Goal: Information Seeking & Learning: Check status

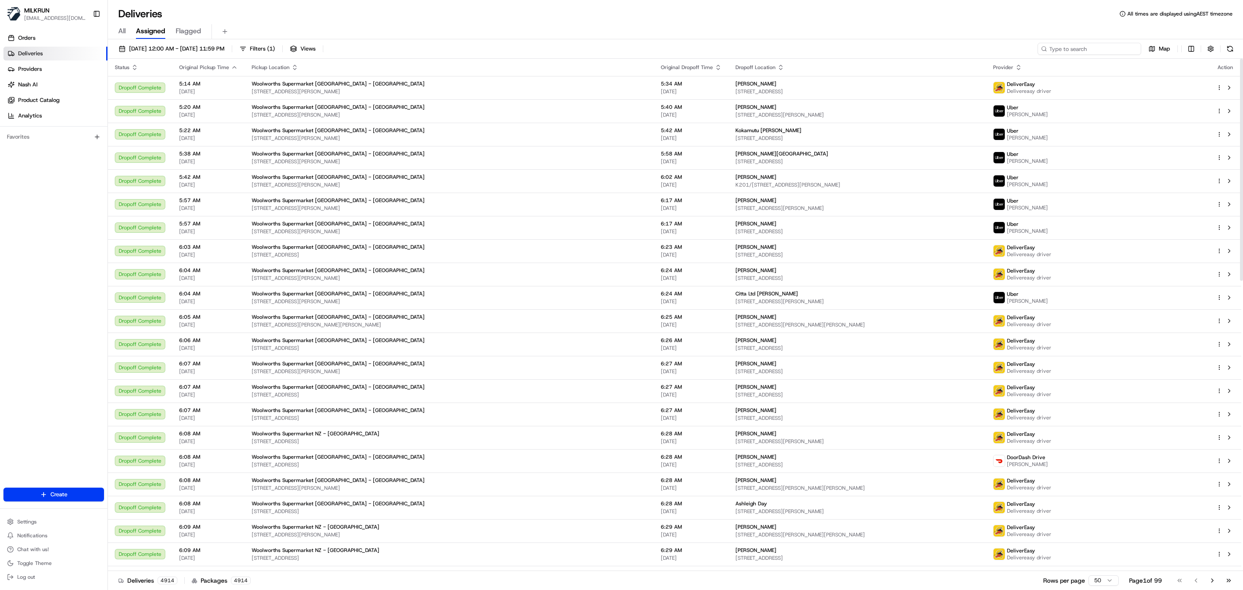
click at [1100, 51] on input at bounding box center [1090, 49] width 104 height 12
paste input "Julie Power"
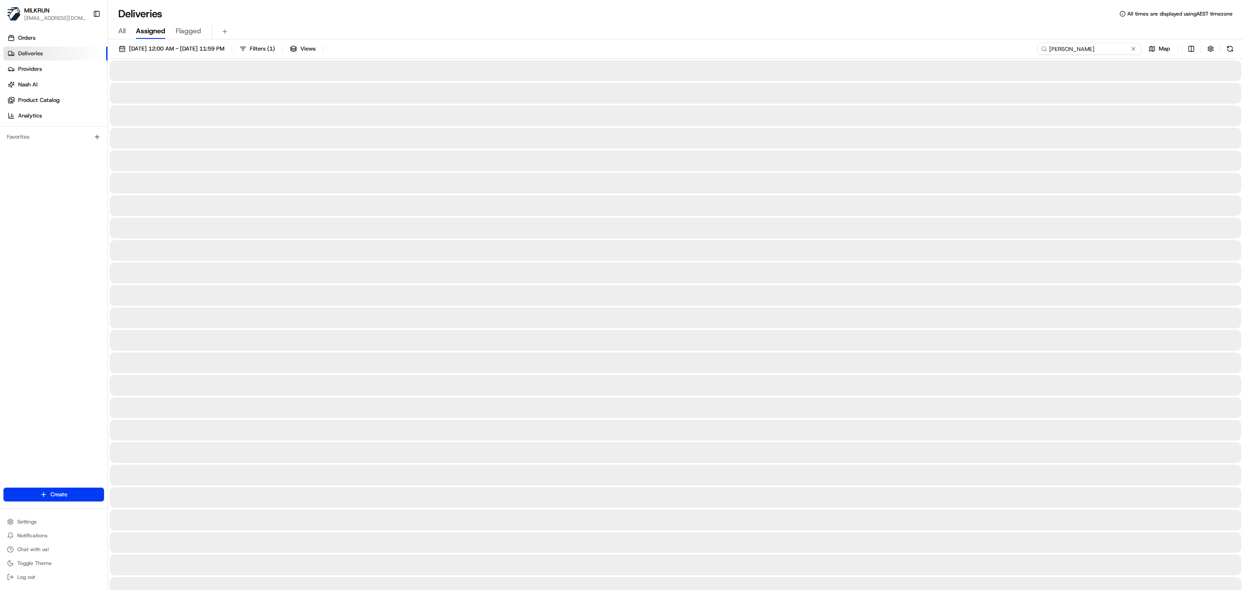
click at [1051, 51] on input "Julie Power" at bounding box center [1090, 49] width 104 height 12
type input "Julie Power"
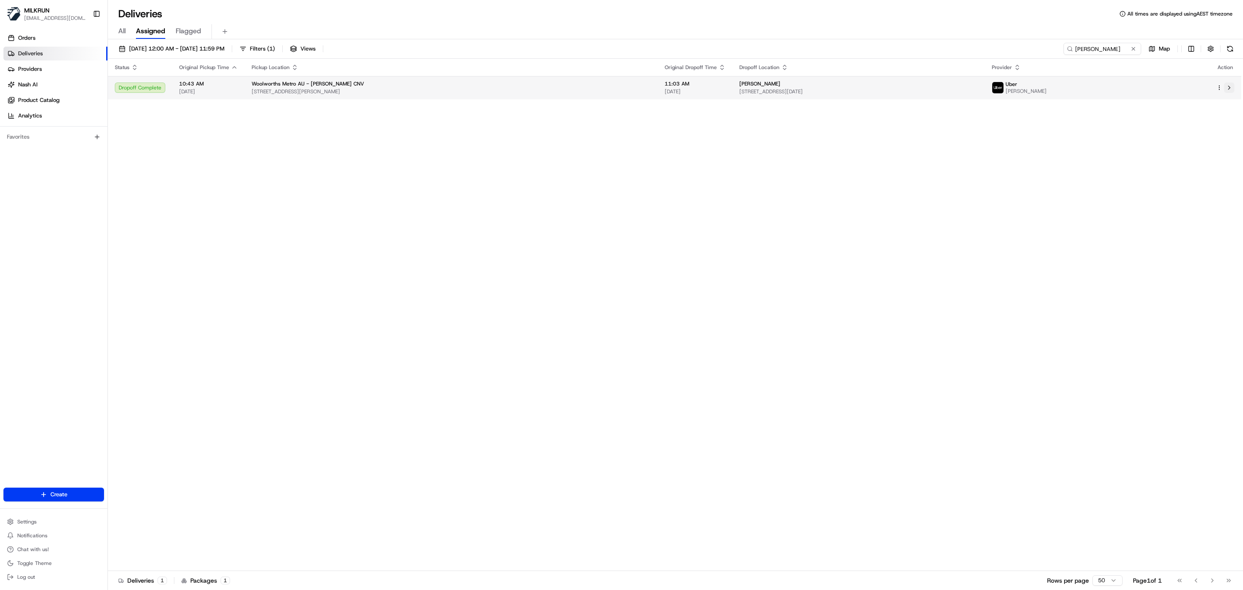
click at [1231, 89] on button at bounding box center [1229, 87] width 10 height 10
drag, startPoint x: 1112, startPoint y: 52, endPoint x: 896, endPoint y: 66, distance: 216.8
click at [896, 66] on div "20/08/2025 12:00 AM - 20/08/2025 11:59 PM Filters ( 1 ) Views Julie Power Map S…" at bounding box center [675, 315] width 1135 height 552
paste input "asmine Latham"
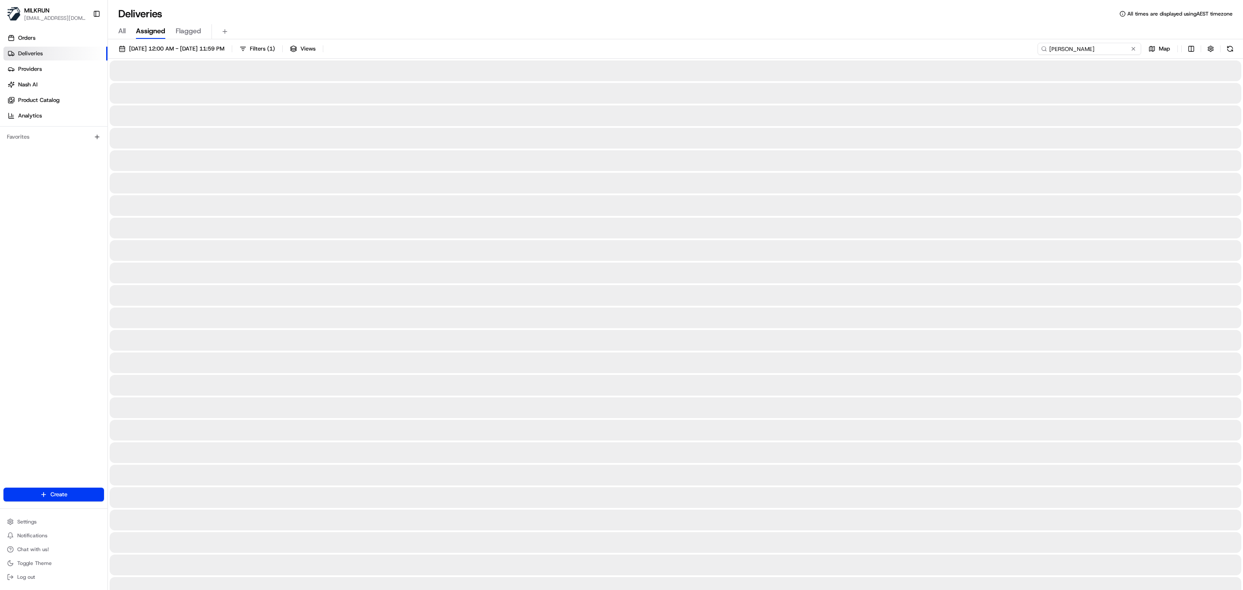
click at [1048, 46] on input "Jasmine Latham" at bounding box center [1090, 49] width 104 height 12
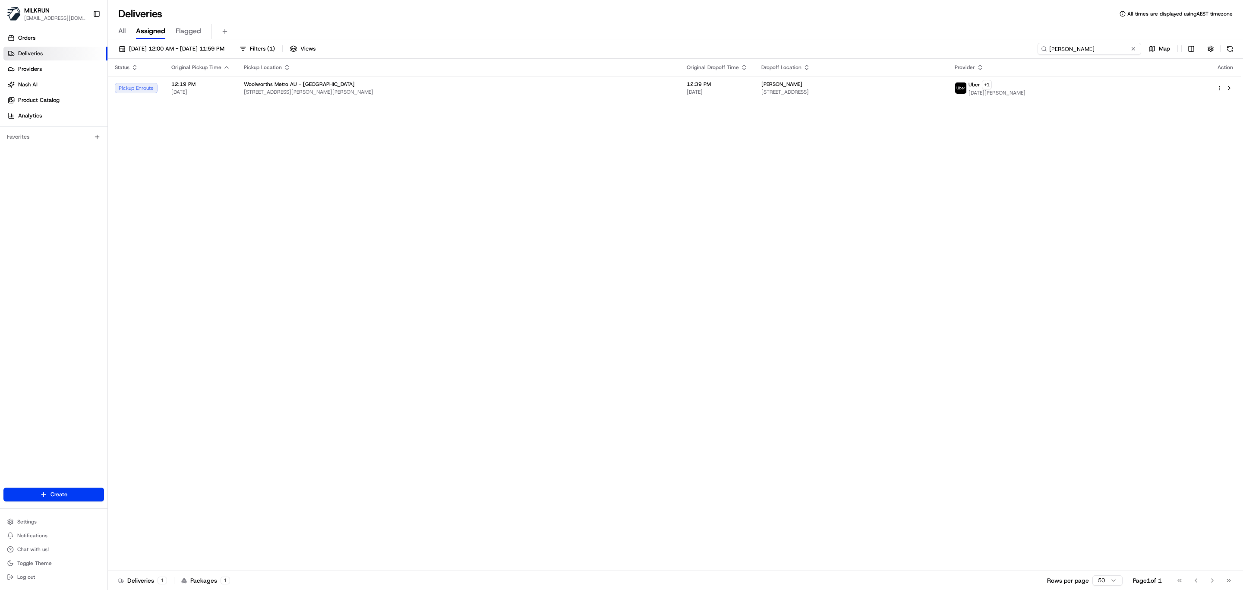
type input "Jasmine Latham"
click at [1231, 88] on button at bounding box center [1229, 88] width 10 height 10
drag, startPoint x: 1122, startPoint y: 48, endPoint x: 805, endPoint y: 79, distance: 318.4
click at [805, 79] on div "20/08/2025 12:00 AM - 20/08/2025 11:59 PM Filters ( 1 ) Views Jasmine Latham Ma…" at bounding box center [675, 315] width 1135 height 552
paste input "[PERSON_NAME]"
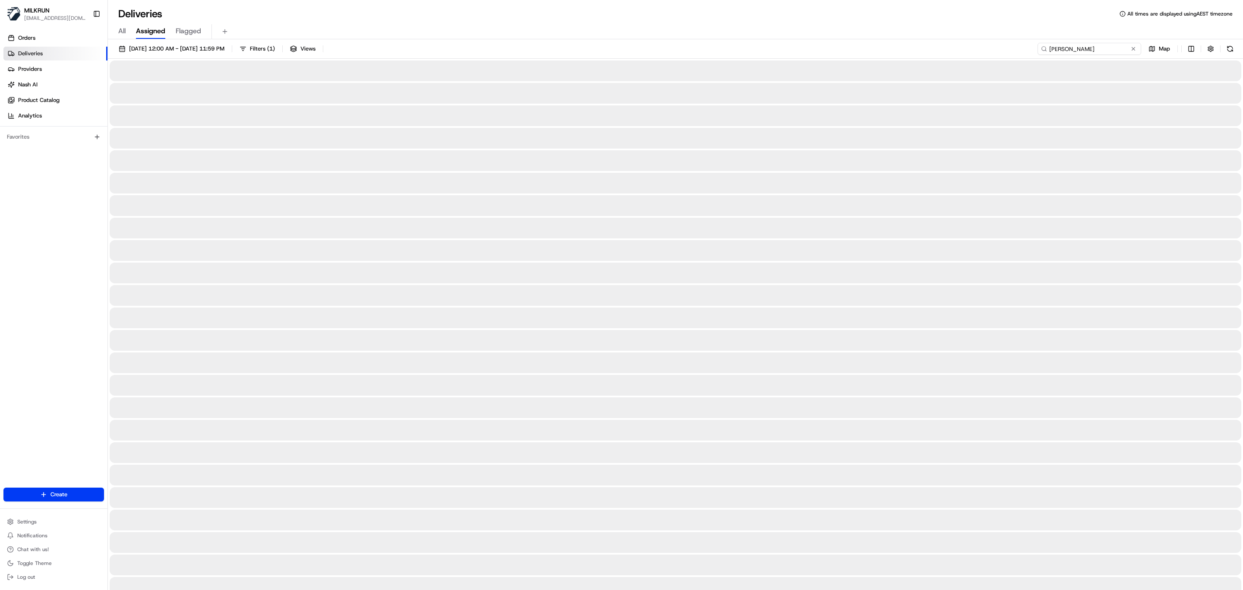
click at [1049, 45] on input "[PERSON_NAME]" at bounding box center [1090, 49] width 104 height 12
type input "[PERSON_NAME]"
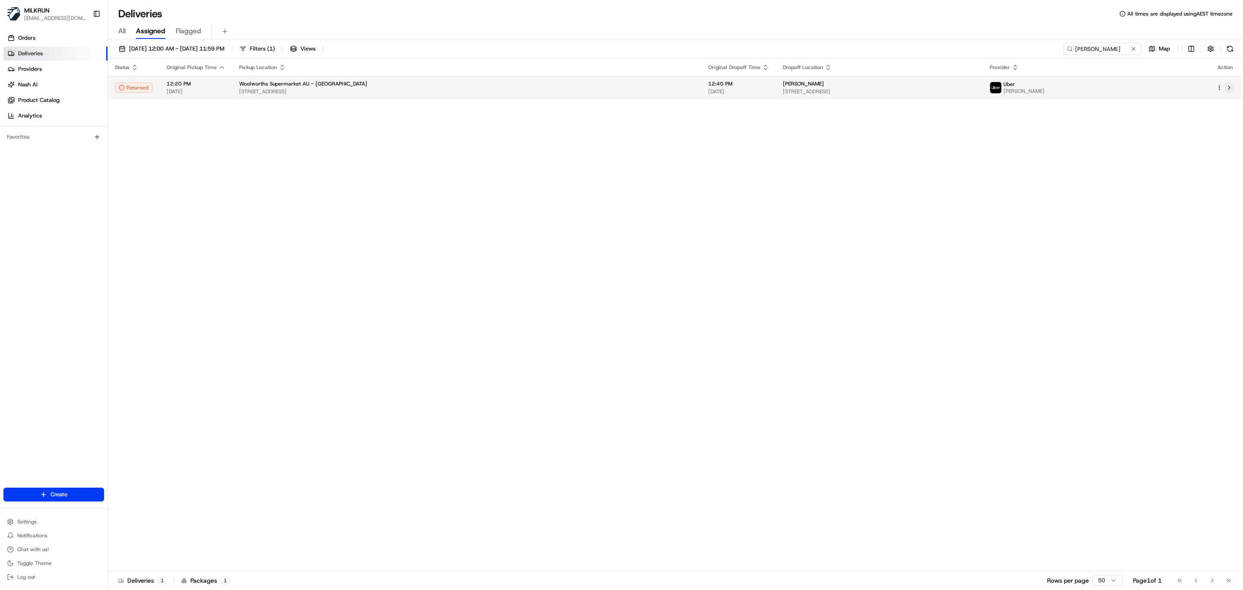
click at [1233, 89] on button at bounding box center [1229, 87] width 10 height 10
click at [1131, 48] on button at bounding box center [1133, 48] width 9 height 9
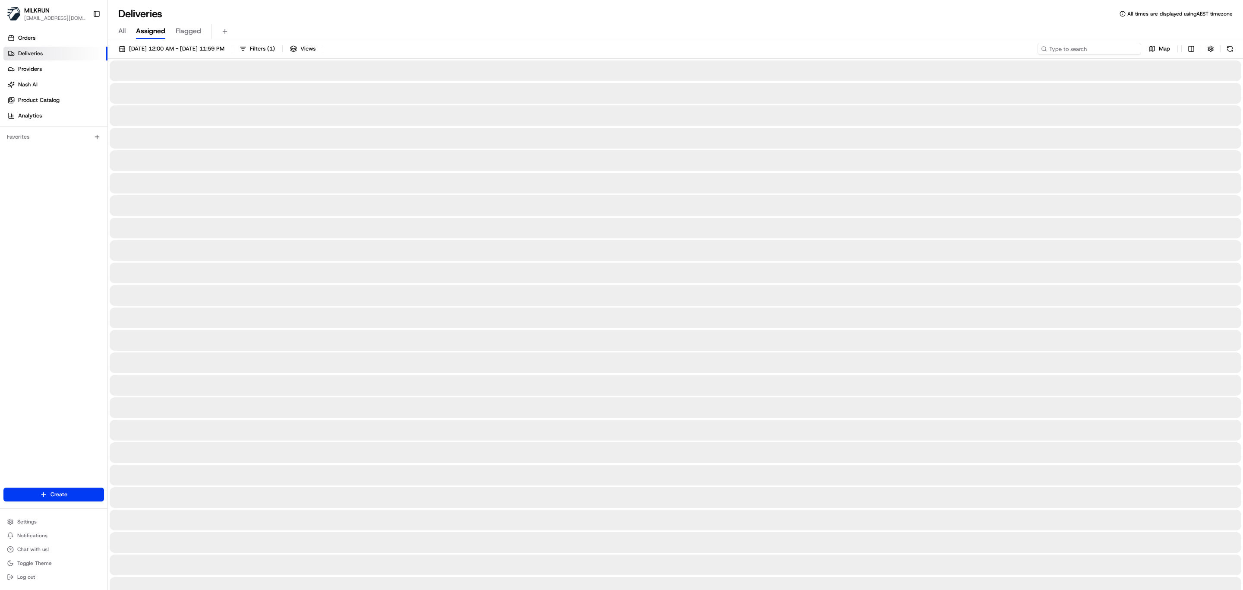
click at [1101, 50] on input at bounding box center [1090, 49] width 104 height 12
paste input "[PERSON_NAME]"
click at [1051, 48] on input "[PERSON_NAME]" at bounding box center [1090, 49] width 104 height 12
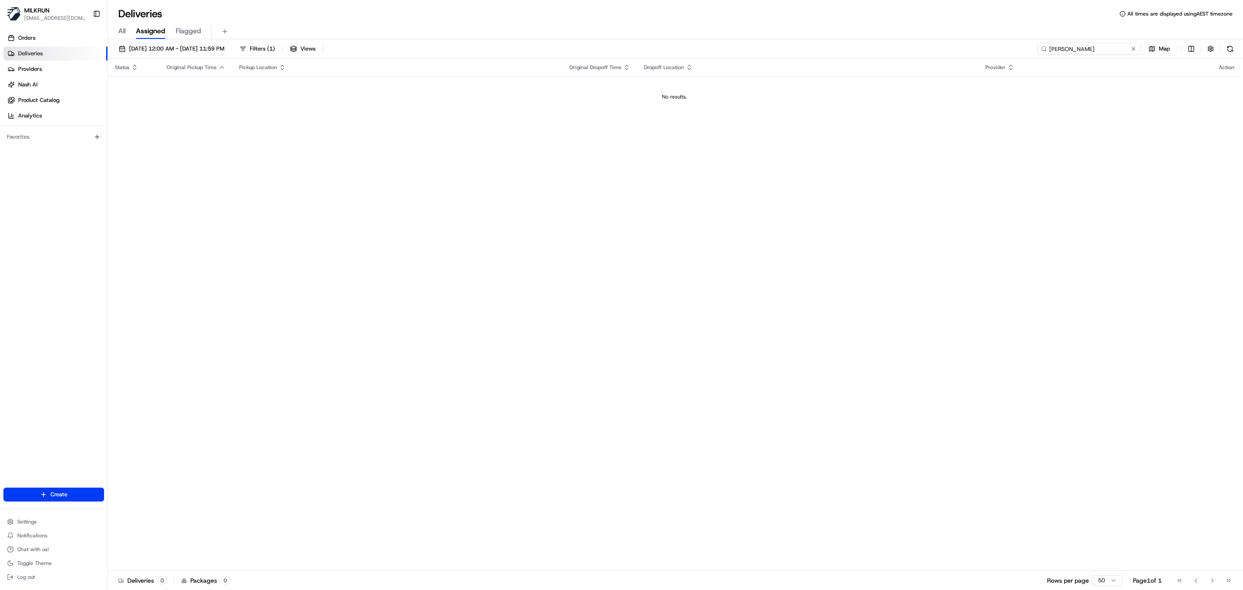
type input "[PERSON_NAME]"
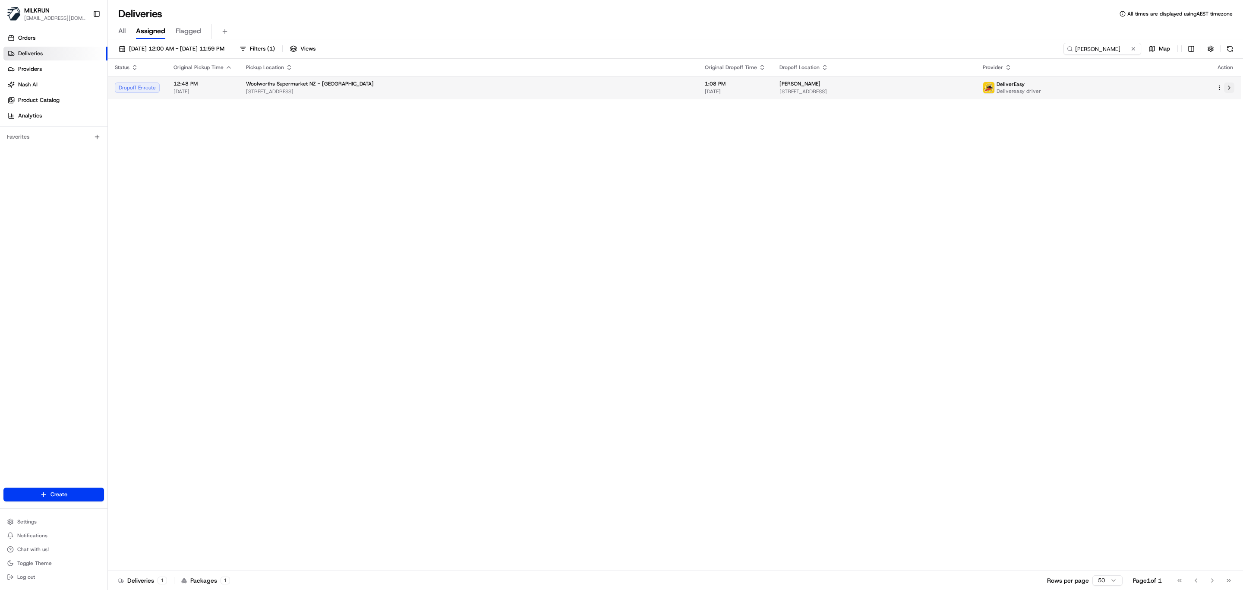
click at [1230, 92] on button at bounding box center [1229, 87] width 10 height 10
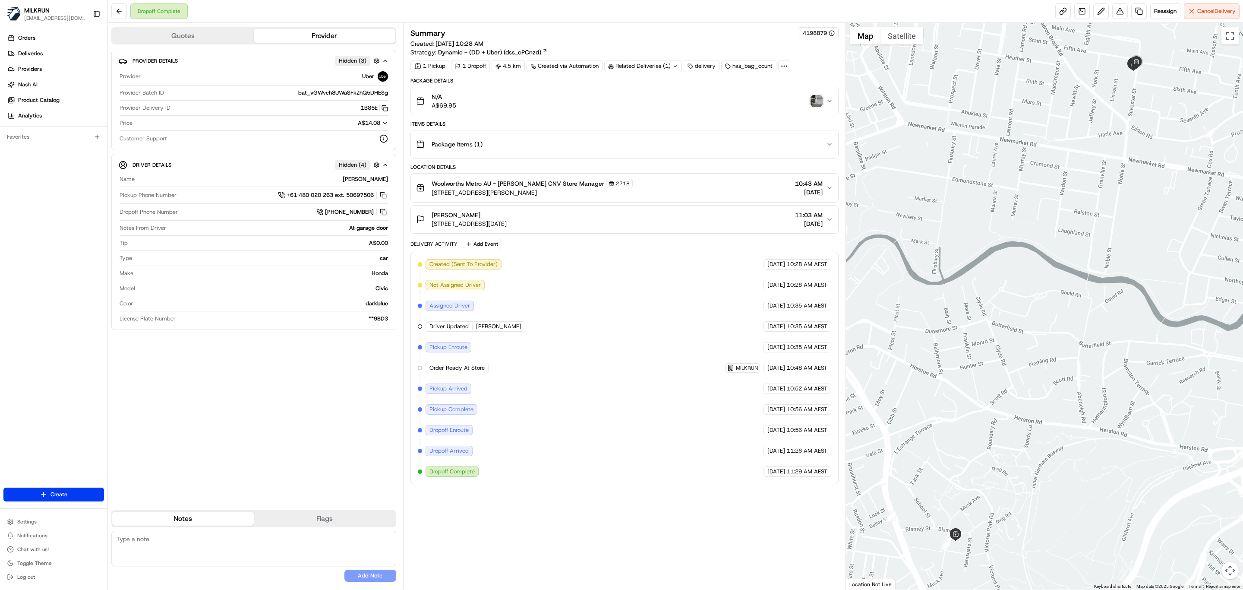
click at [818, 104] on img "button" at bounding box center [817, 101] width 12 height 12
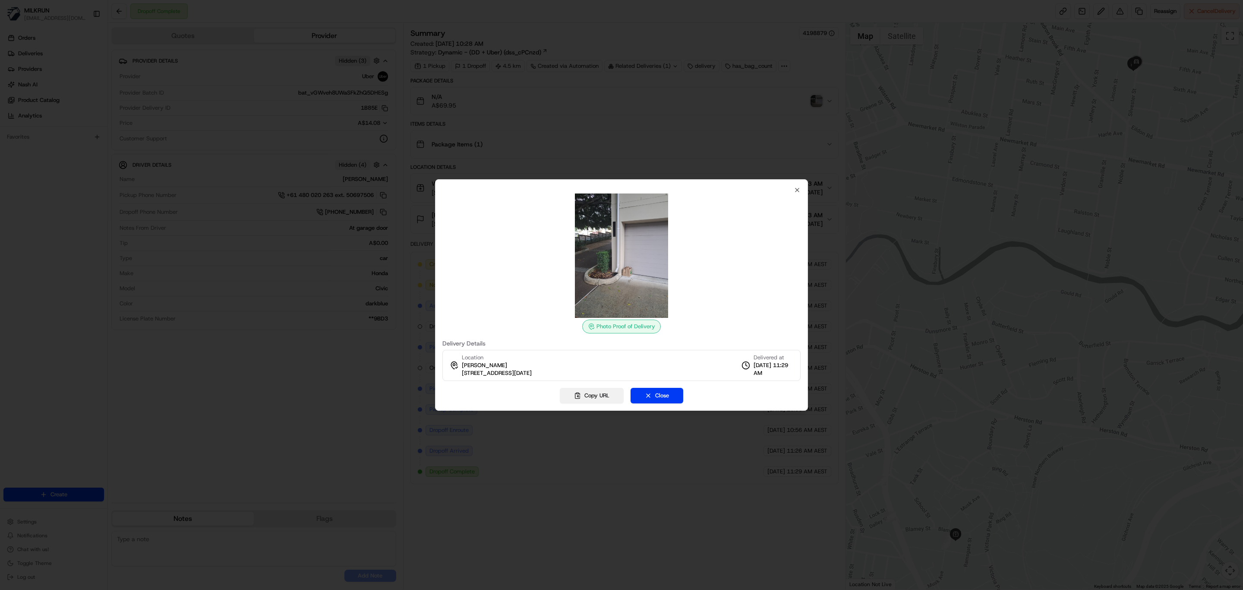
click at [597, 403] on button "Copy URL" at bounding box center [592, 396] width 64 height 16
click at [798, 190] on icon "button" at bounding box center [797, 189] width 7 height 7
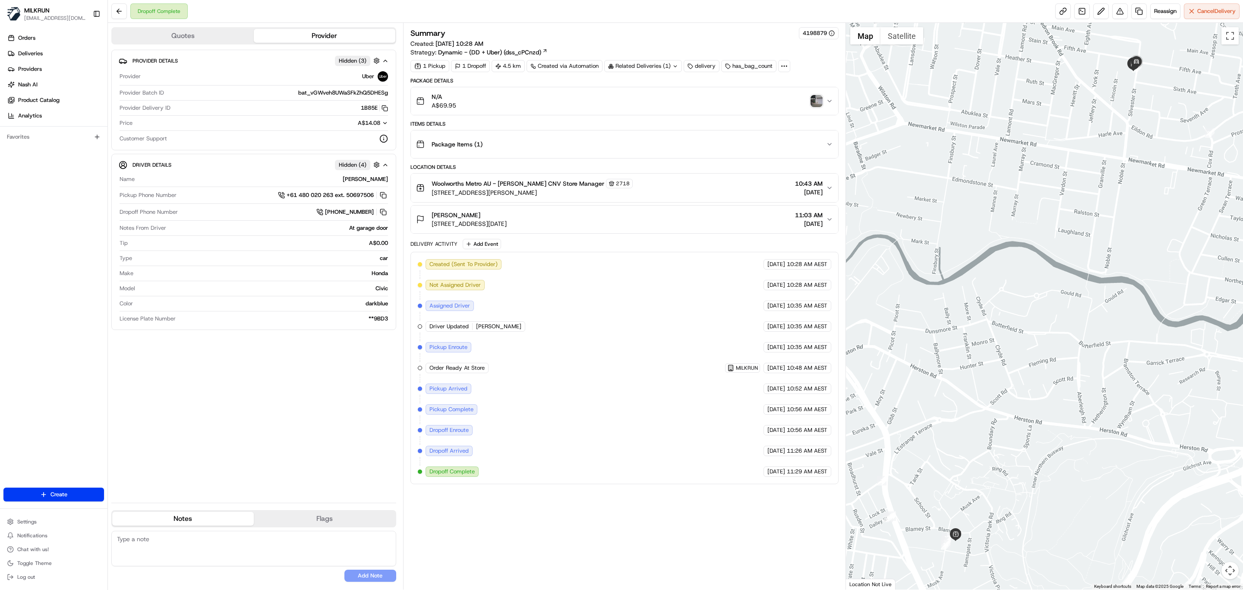
click at [559, 522] on div "Summary 4198879 Created: 20/08/2025 10:28 AM Strategy: Dynamic - (DD + Uber) (d…" at bounding box center [625, 306] width 428 height 558
click at [828, 223] on icon "button" at bounding box center [829, 219] width 7 height 7
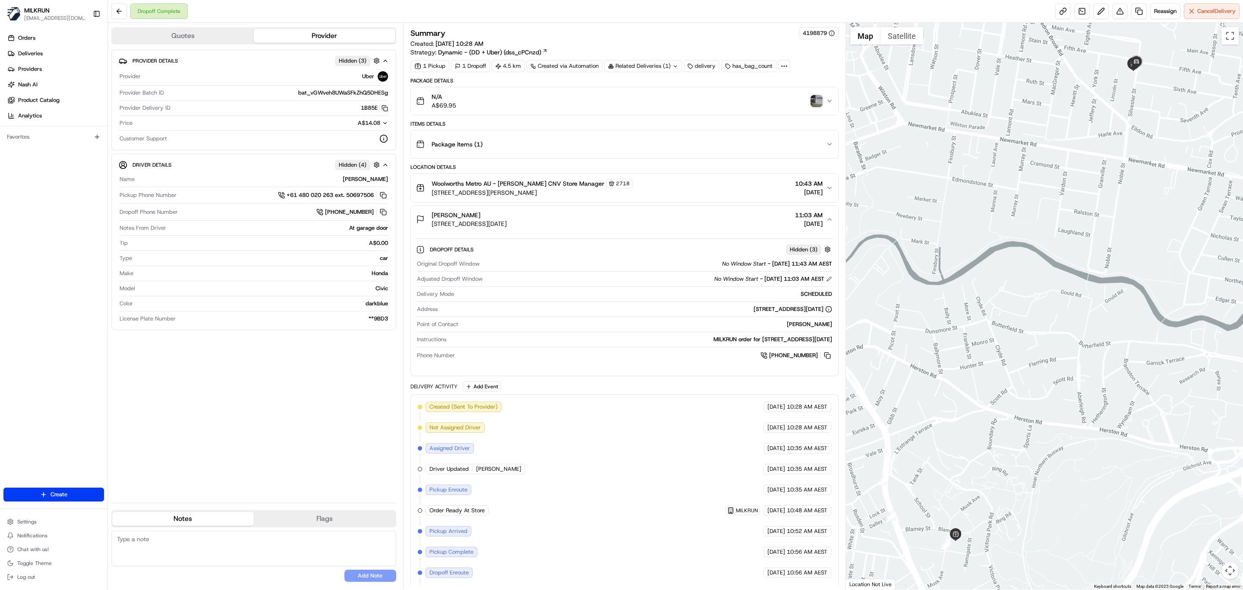
click at [826, 221] on icon "button" at bounding box center [829, 219] width 7 height 7
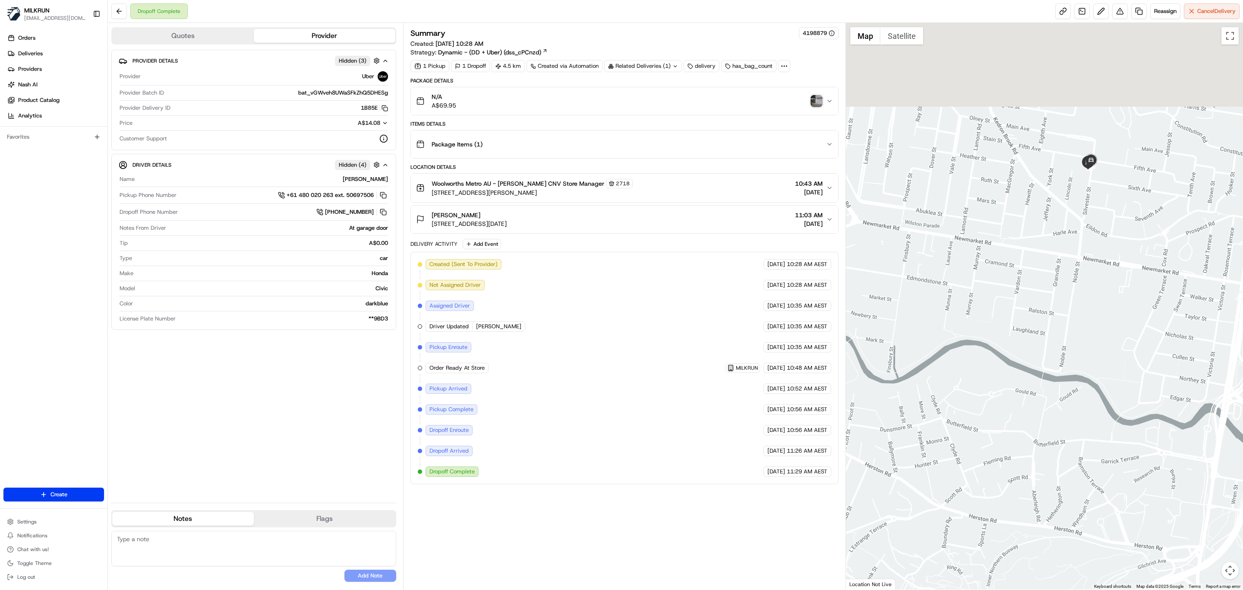
drag, startPoint x: 1141, startPoint y: 91, endPoint x: 1096, endPoint y: 192, distance: 110.7
click at [1096, 192] on div at bounding box center [1045, 306] width 398 height 566
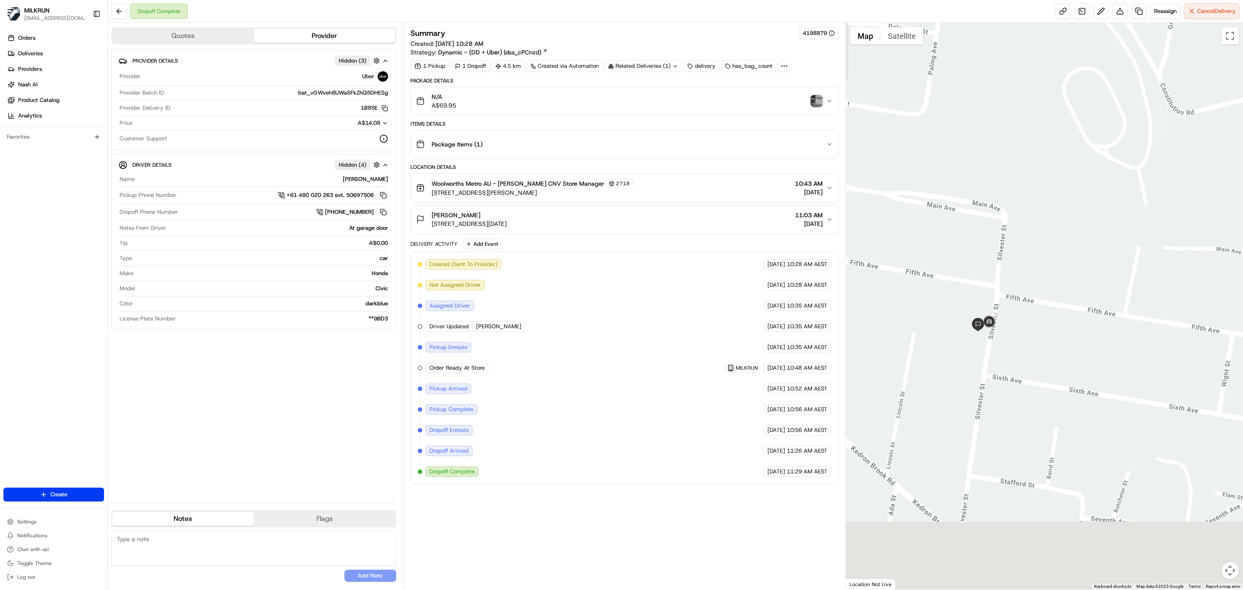
drag, startPoint x: 1013, startPoint y: 278, endPoint x: 1026, endPoint y: 228, distance: 51.7
click at [1026, 228] on div at bounding box center [1045, 306] width 398 height 566
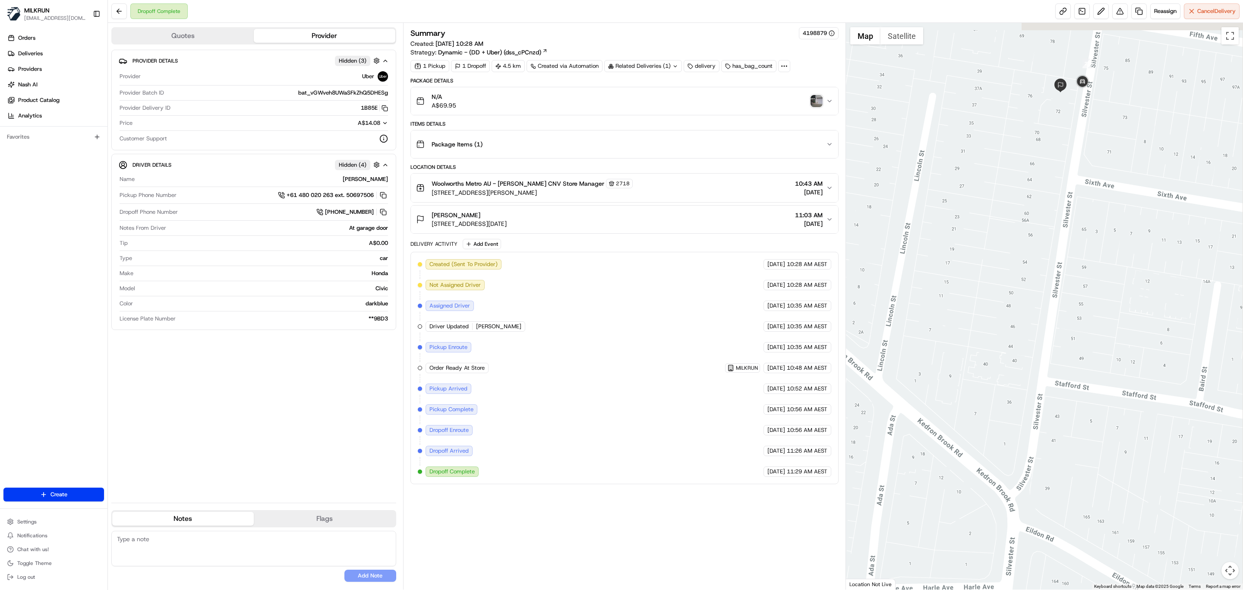
drag, startPoint x: 1036, startPoint y: 113, endPoint x: 991, endPoint y: 283, distance: 175.6
click at [979, 296] on div at bounding box center [1045, 306] width 398 height 566
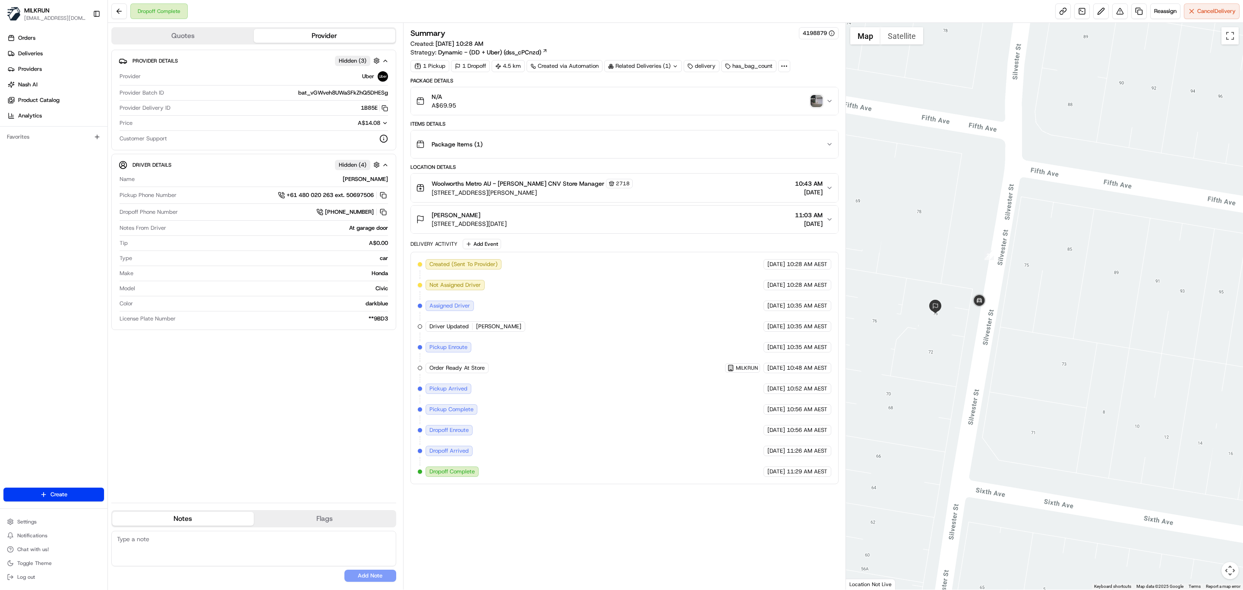
drag, startPoint x: 1004, startPoint y: 361, endPoint x: 1014, endPoint y: 337, distance: 26.7
click at [1014, 337] on div at bounding box center [1045, 306] width 398 height 566
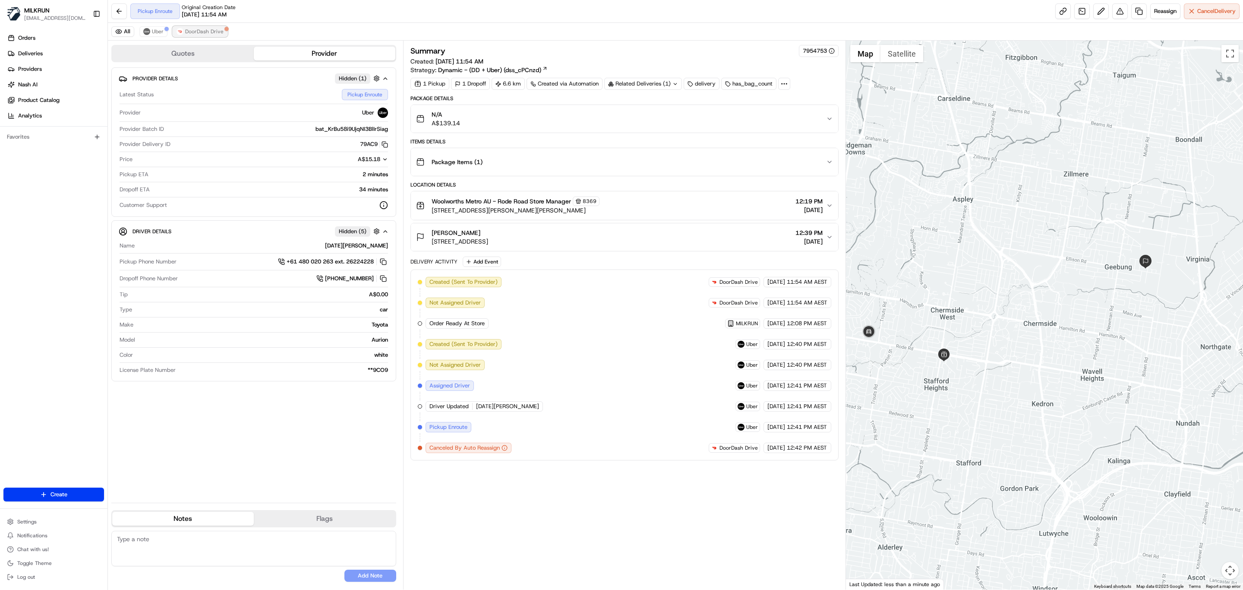
click at [197, 27] on button "DoorDash Drive" at bounding box center [200, 31] width 55 height 10
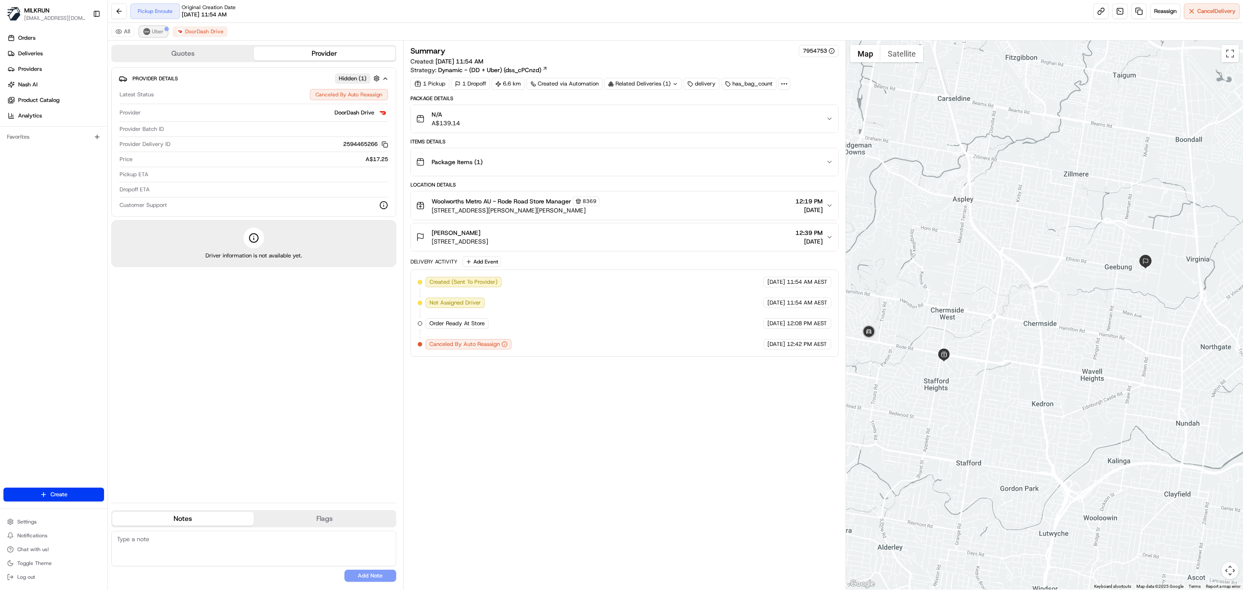
click at [161, 28] on span "Uber" at bounding box center [158, 31] width 12 height 7
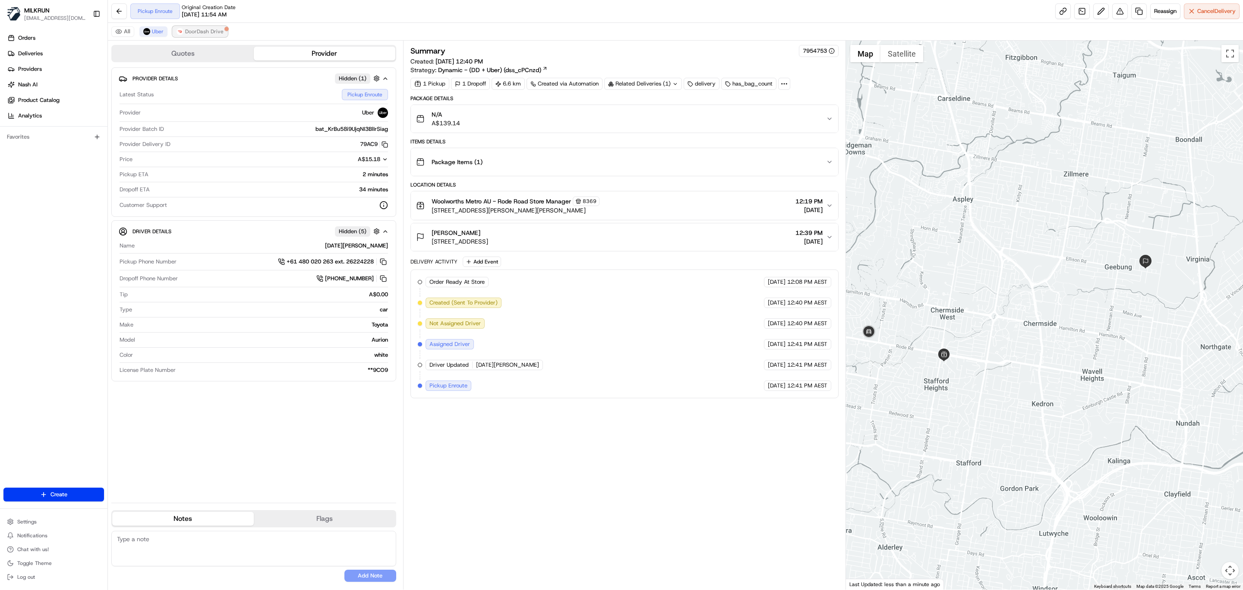
click at [201, 32] on span "DoorDash Drive" at bounding box center [204, 31] width 38 height 7
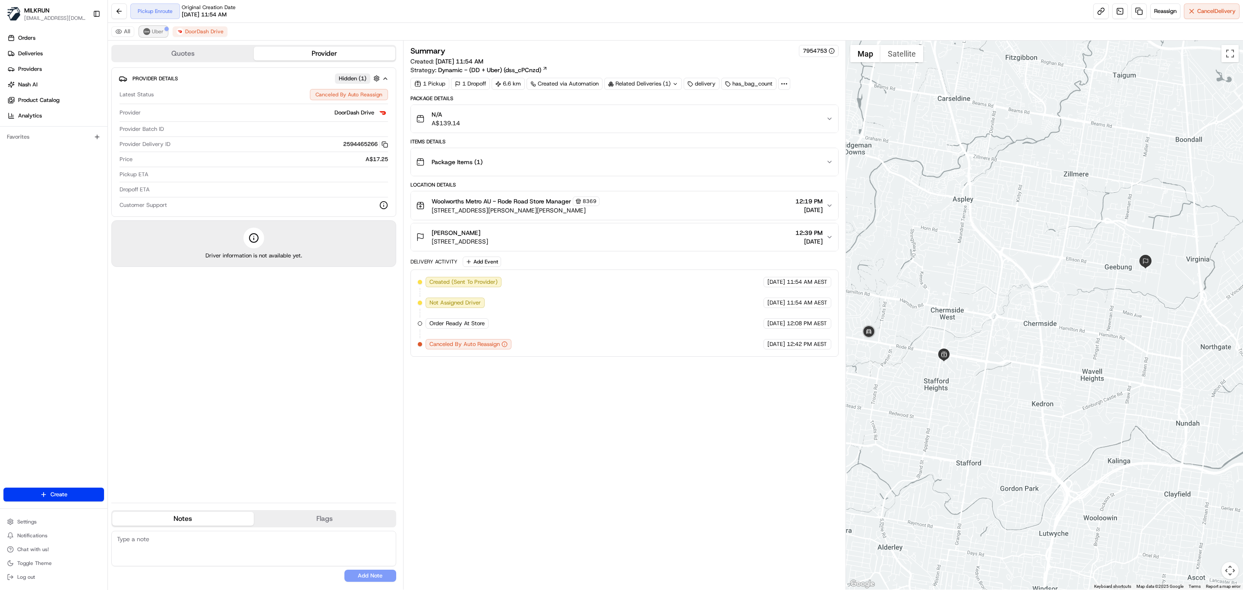
click at [162, 35] on button "Uber" at bounding box center [153, 31] width 28 height 10
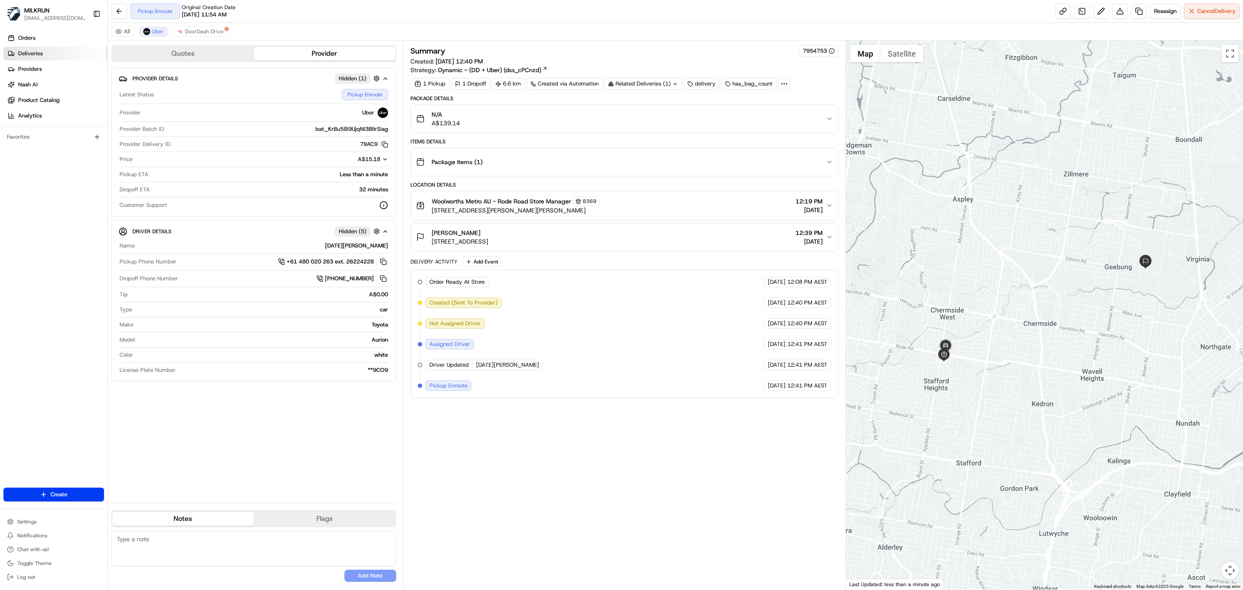
click at [24, 53] on span "Deliveries" at bounding box center [30, 54] width 25 height 8
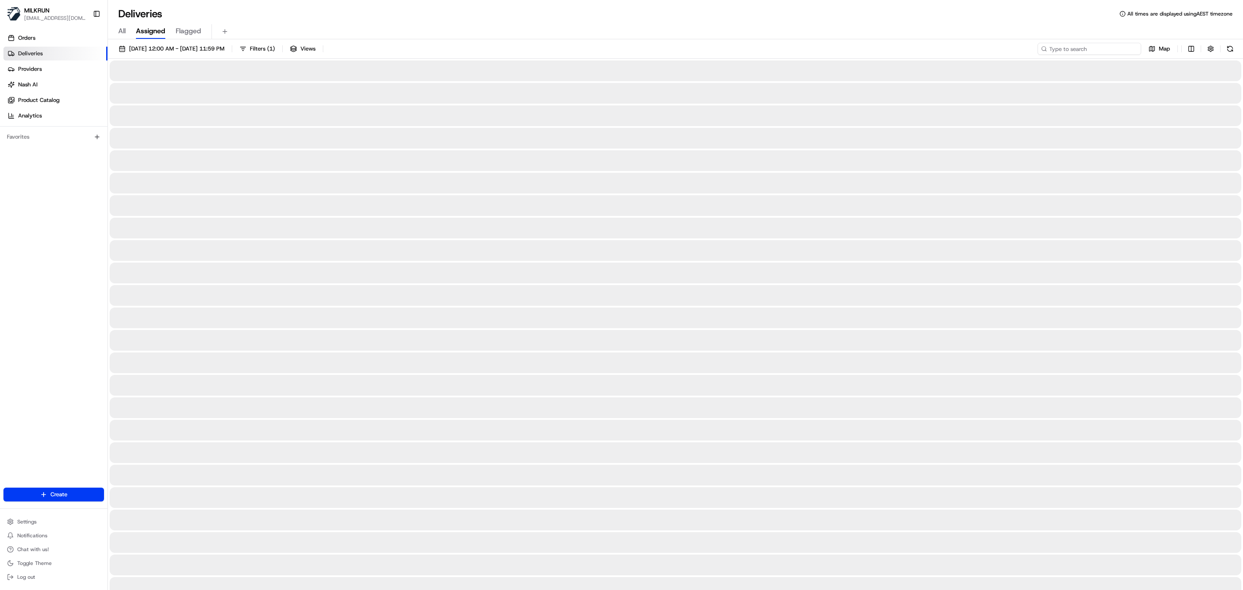
click at [1086, 49] on input at bounding box center [1090, 49] width 104 height 12
paste input "[US_STATE][PERSON_NAME]"
click at [1052, 48] on input "[US_STATE][PERSON_NAME]" at bounding box center [1090, 49] width 104 height 12
type input "[US_STATE][PERSON_NAME]"
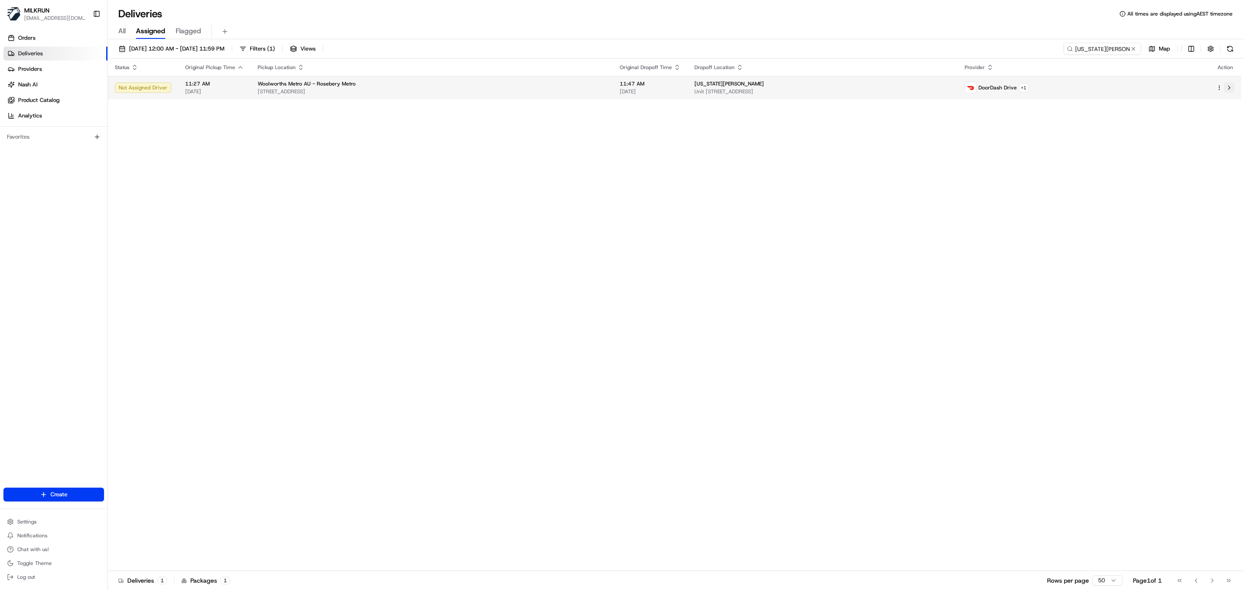
click at [1228, 88] on button at bounding box center [1229, 87] width 10 height 10
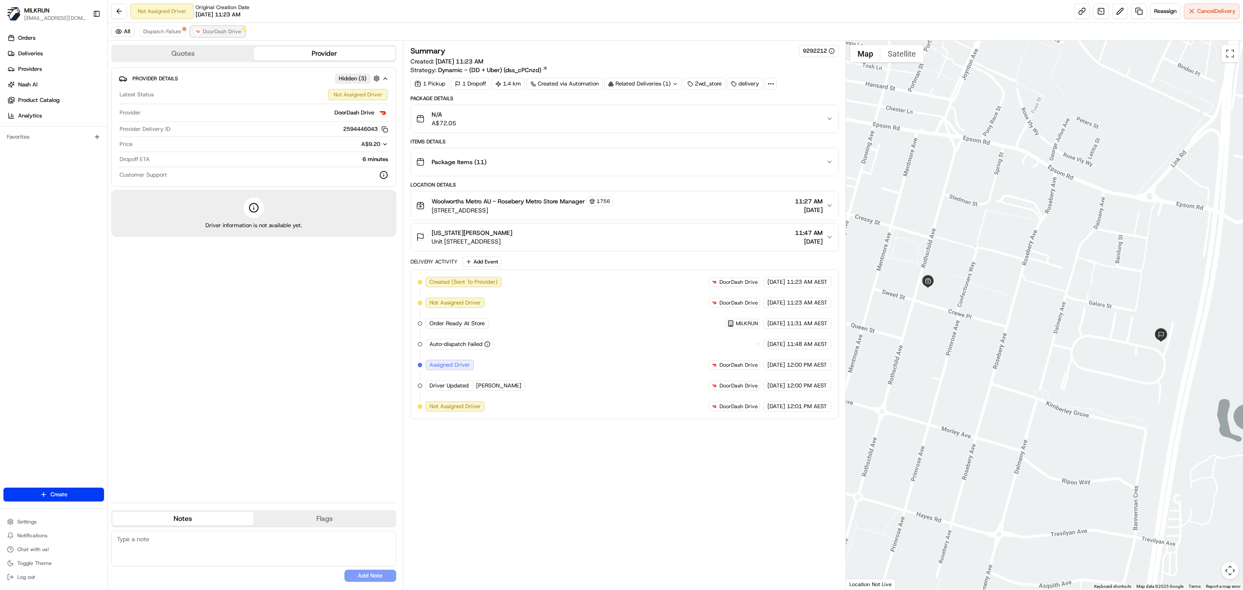
click at [219, 32] on span "DoorDash Drive" at bounding box center [222, 31] width 38 height 7
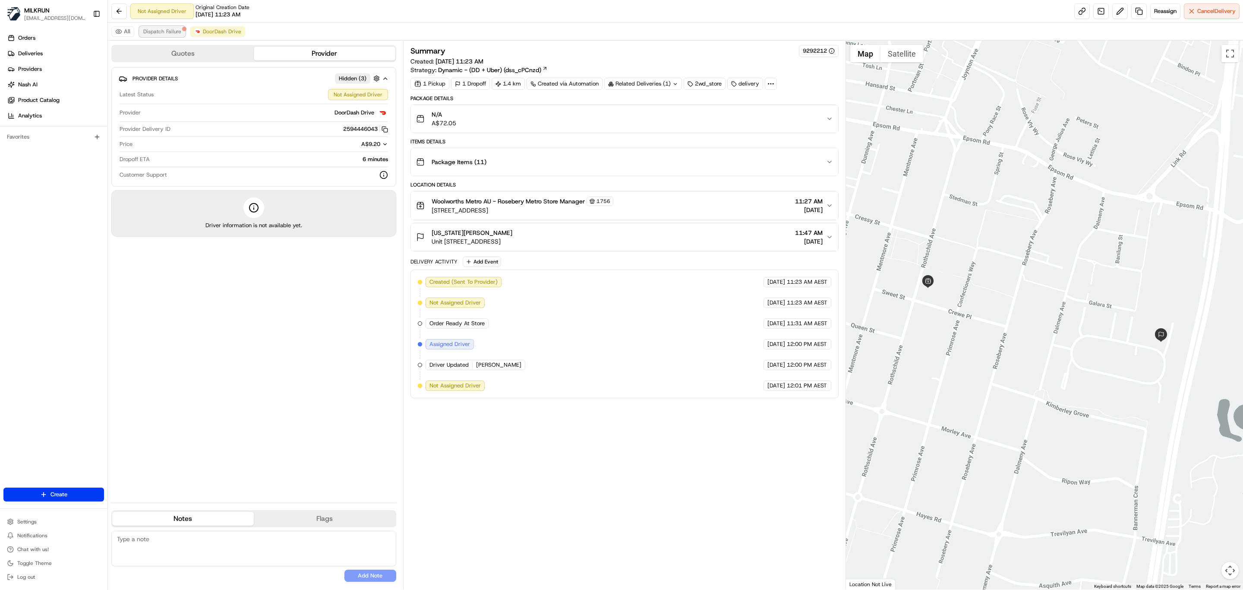
click at [160, 33] on span "Dispatch Failure" at bounding box center [162, 31] width 38 height 7
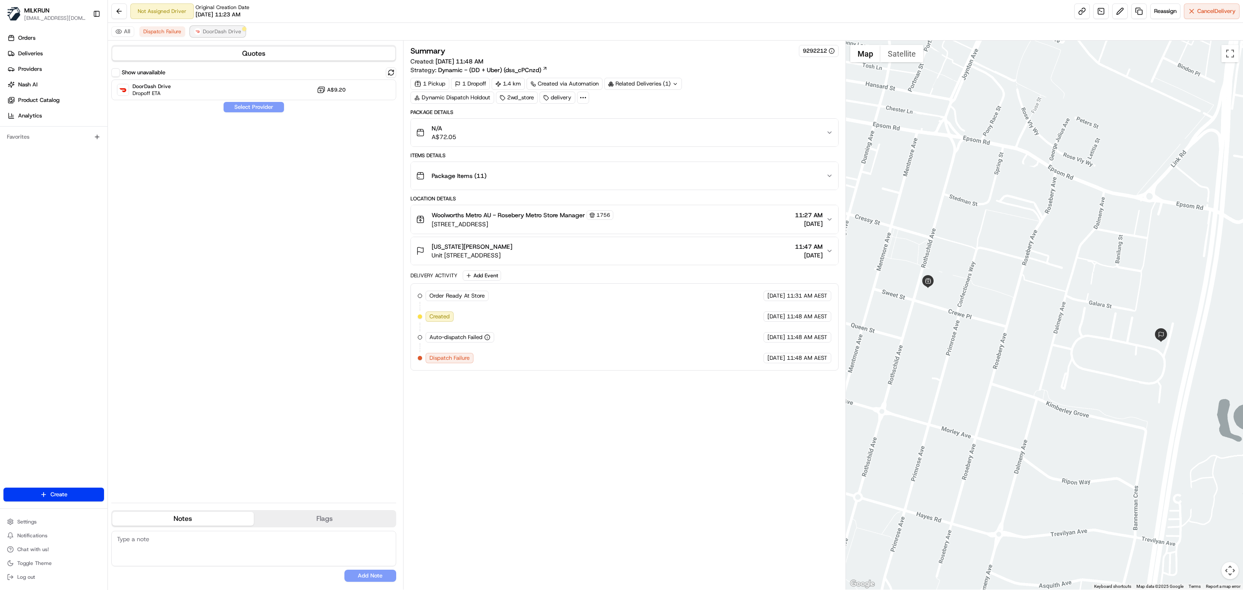
click at [227, 28] on span "DoorDash Drive" at bounding box center [222, 31] width 38 height 7
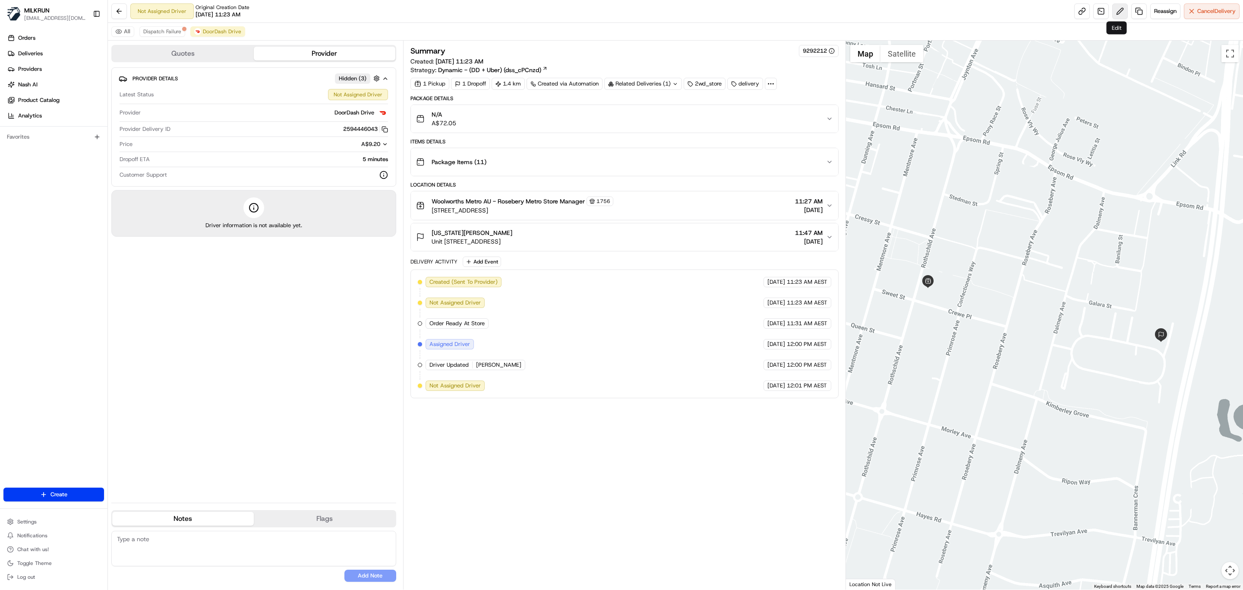
click at [1115, 13] on button at bounding box center [1120, 11] width 16 height 16
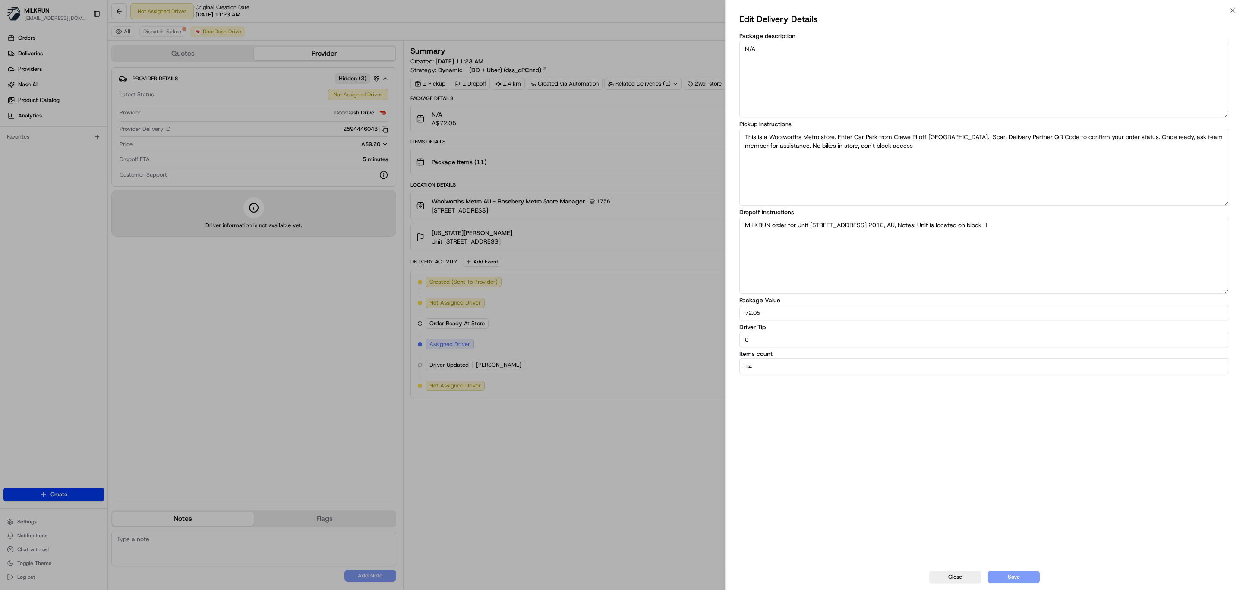
drag, startPoint x: 771, startPoint y: 335, endPoint x: 695, endPoint y: 335, distance: 76.4
click at [695, 335] on body "MILKRUN idiesca@woolworths.com.au Toggle Sidebar Orders Deliveries Providers Na…" at bounding box center [621, 295] width 1243 height 590
type input "5"
click at [1026, 577] on button "Save" at bounding box center [1014, 577] width 52 height 12
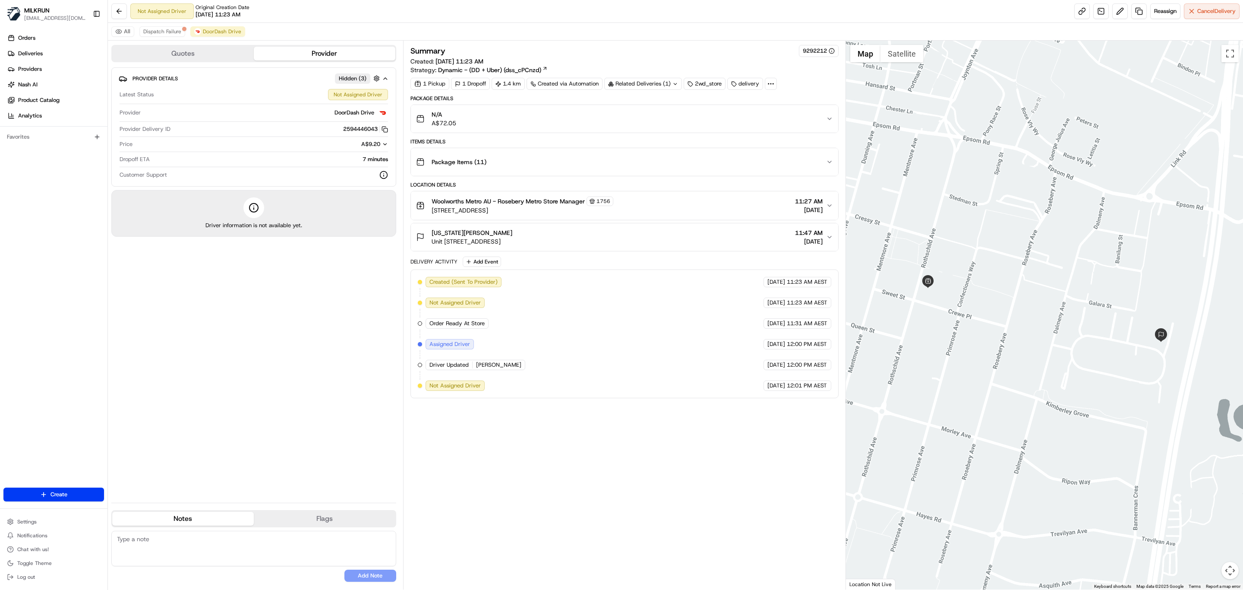
click at [537, 436] on div "Summary 9292212 Created: 20/08/2025 11:23 AM Strategy: Dynamic - (DD + Uber) (d…" at bounding box center [625, 315] width 428 height 540
click at [164, 31] on span "Dispatch Failure" at bounding box center [162, 31] width 38 height 7
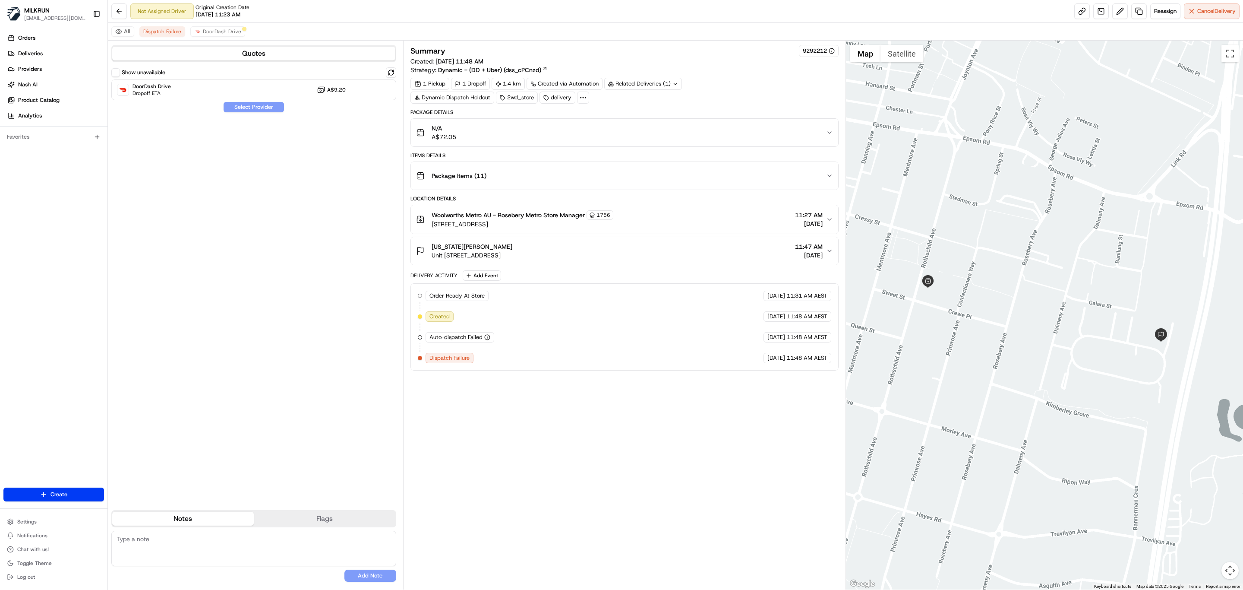
click at [237, 53] on button "Quotes" at bounding box center [253, 54] width 283 height 14
click at [118, 73] on button "Show unavailable" at bounding box center [115, 72] width 9 height 9
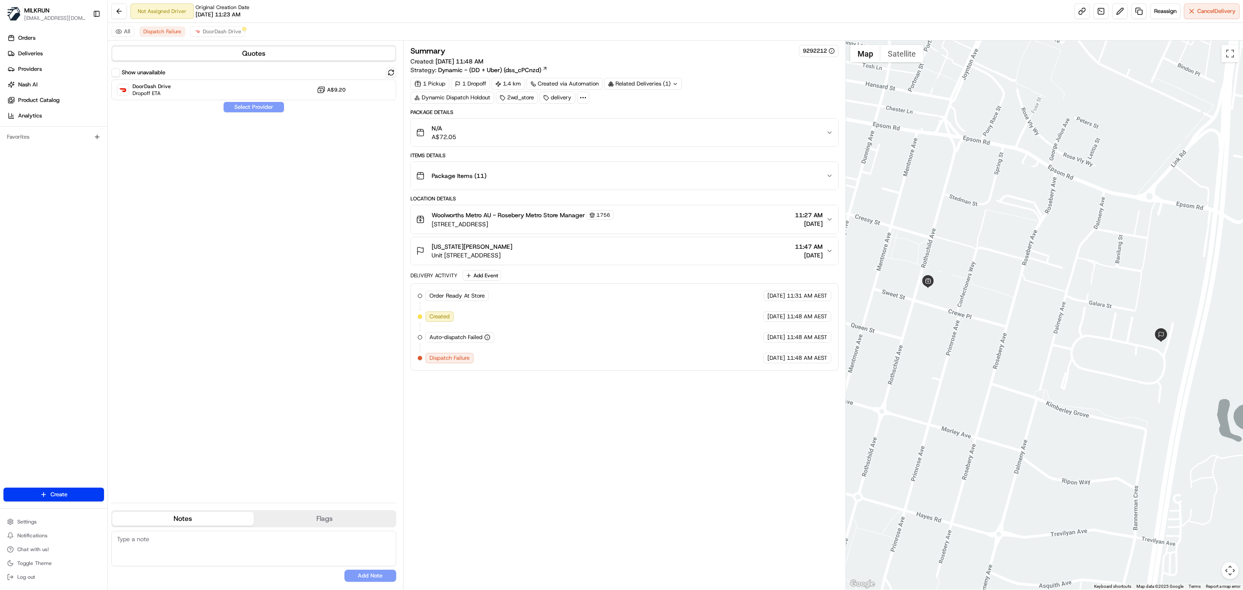
click at [118, 73] on button "Show unavailable" at bounding box center [115, 72] width 9 height 9
drag, startPoint x: 275, startPoint y: 261, endPoint x: 276, endPoint y: 255, distance: 5.7
click at [276, 261] on div "Show unavailable DoorDash Drive Dropoff ETA A$9.20 Uber Failed DeliverEasy Fail…" at bounding box center [253, 281] width 285 height 428
click at [220, 26] on button "DoorDash Drive" at bounding box center [217, 31] width 55 height 10
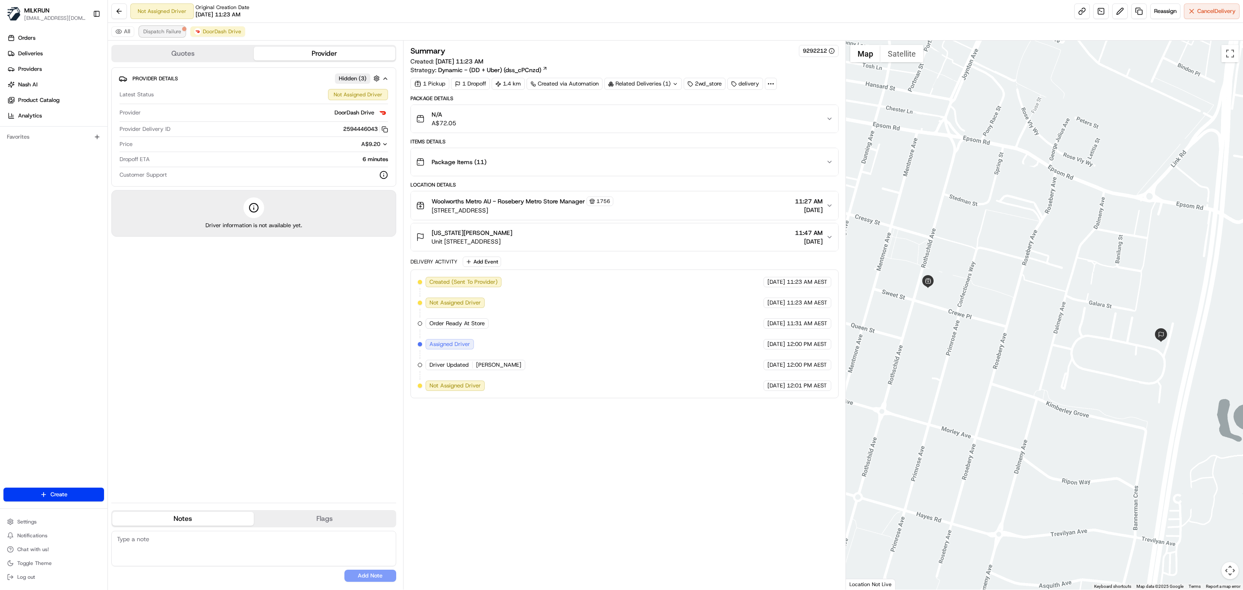
click at [167, 32] on span "Dispatch Failure" at bounding box center [162, 31] width 38 height 7
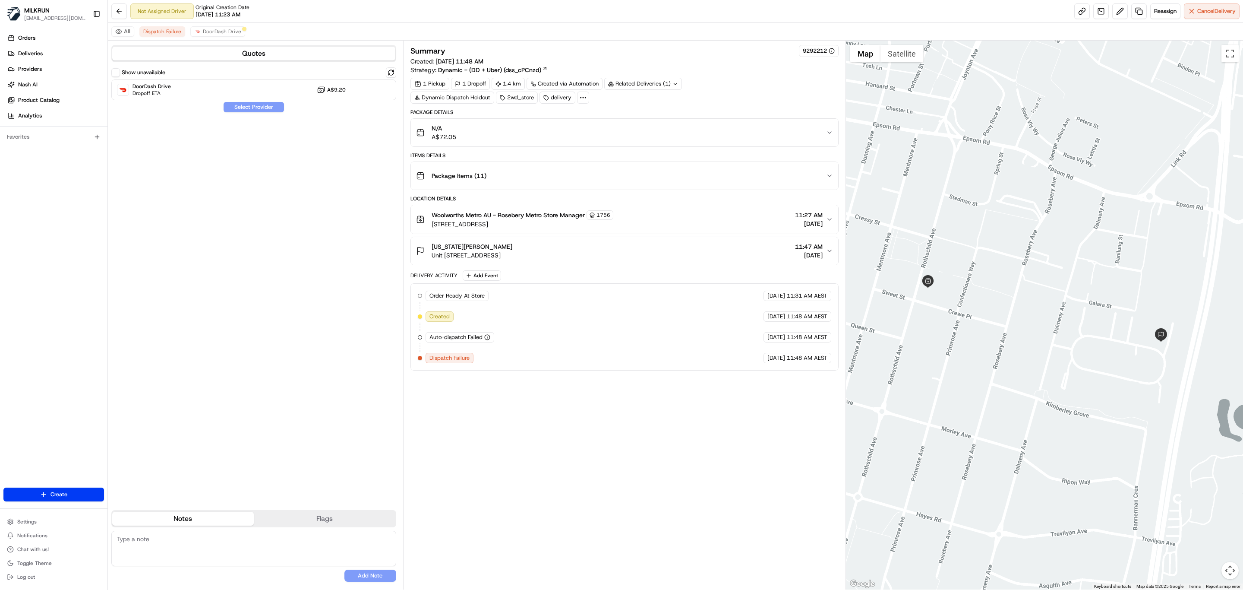
click at [577, 441] on div "Summary 9292212 Created: 20/08/2025 11:48 AM Strategy: Dynamic - (DD + Uber) (d…" at bounding box center [625, 315] width 428 height 540
click at [208, 30] on span "DoorDash Drive" at bounding box center [222, 31] width 38 height 7
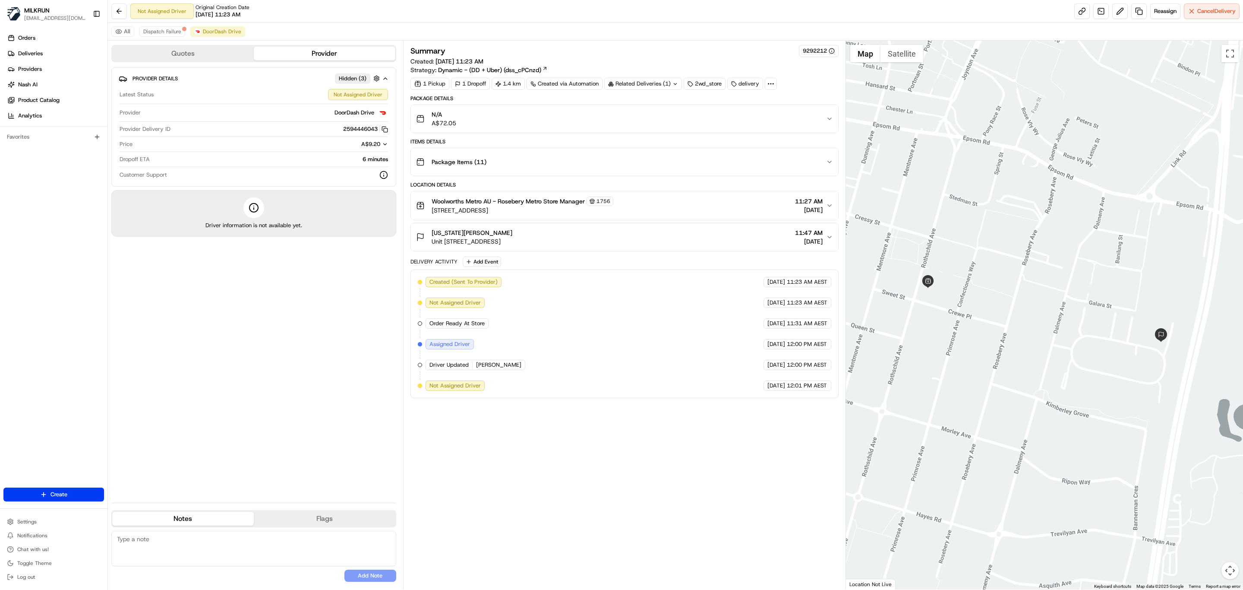
click at [588, 455] on div "Summary 9292212 Created: 20/08/2025 11:23 AM Strategy: Dynamic - (DD + Uber) (d…" at bounding box center [625, 315] width 428 height 540
click at [170, 35] on button "Dispatch Failure" at bounding box center [162, 31] width 46 height 10
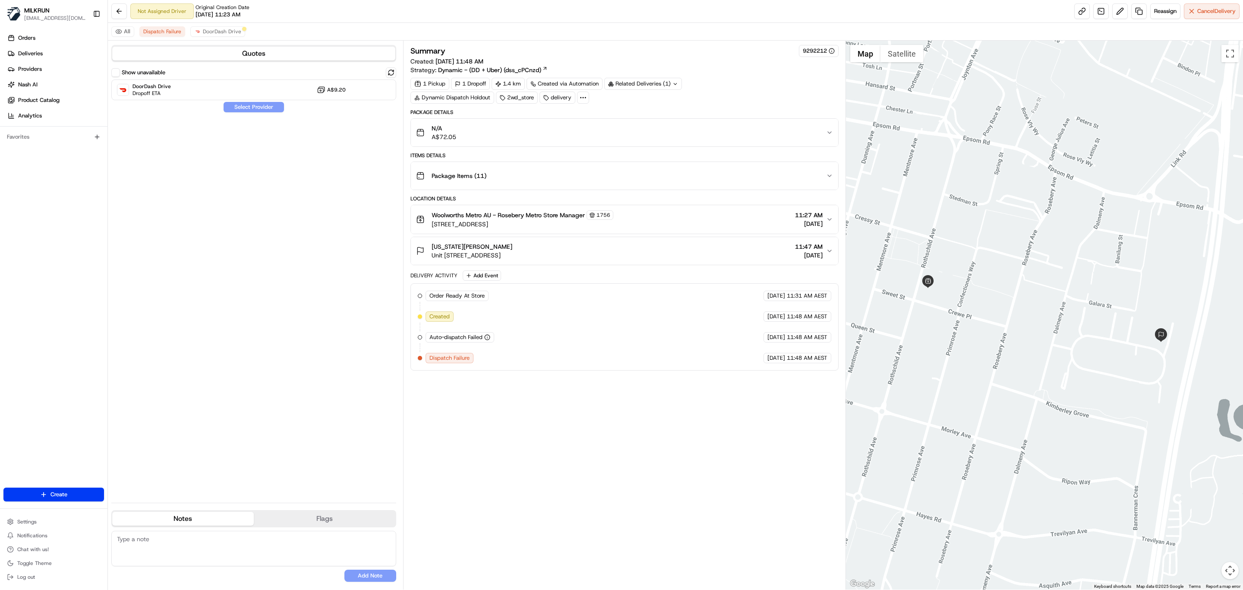
click at [544, 429] on div "Summary 9292212 Created: 20/08/2025 11:48 AM Strategy: Dynamic - (DD + Uber) (d…" at bounding box center [625, 315] width 428 height 540
click at [225, 32] on span "DoorDash Drive" at bounding box center [222, 31] width 38 height 7
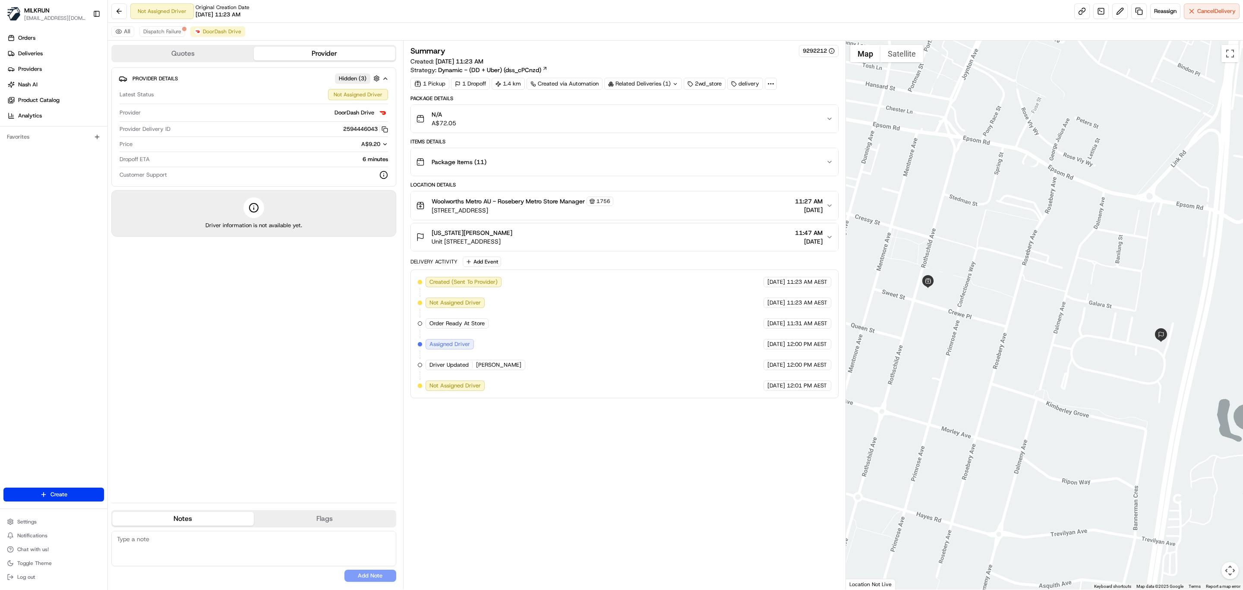
click at [648, 462] on div "Summary 9292212 Created: 20/08/2025 11:23 AM Strategy: Dynamic - (DD + Uber) (d…" at bounding box center [625, 315] width 428 height 540
click at [660, 491] on div "Summary 9292212 Created: 20/08/2025 11:23 AM Strategy: Dynamic - (DD + Uber) (d…" at bounding box center [625, 315] width 428 height 540
click at [619, 464] on div "Summary 9292212 Created: 20/08/2025 11:23 AM Strategy: Dynamic - (DD + Uber) (d…" at bounding box center [625, 315] width 428 height 540
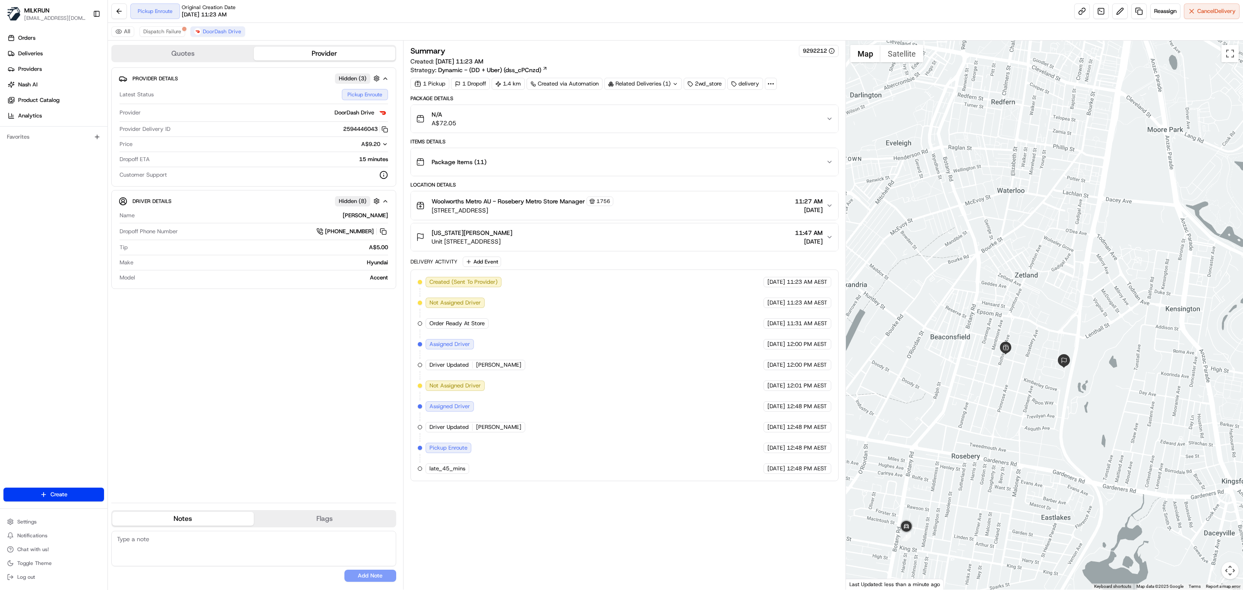
click at [540, 523] on div "Summary 9292212 Created: 20/08/2025 11:23 AM Strategy: Dynamic - (DD + Uber) (d…" at bounding box center [625, 315] width 428 height 540
